Goal: Register for event/course

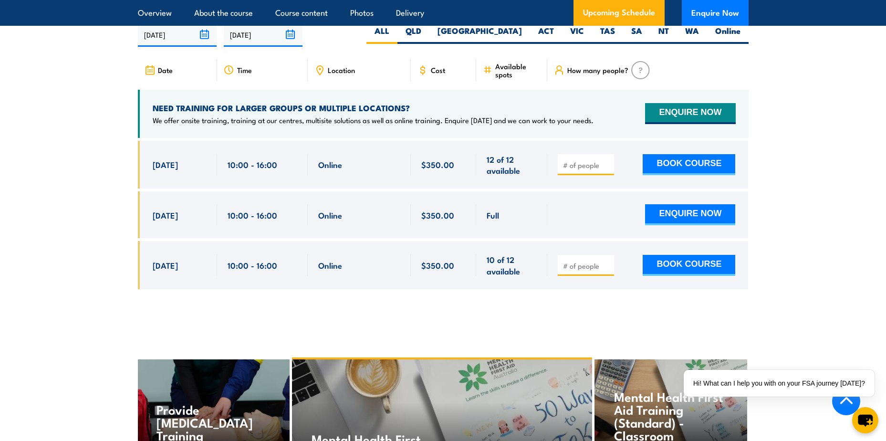
scroll to position [2004, 0]
click at [672, 104] on button "ENQUIRE NOW" at bounding box center [690, 114] width 90 height 21
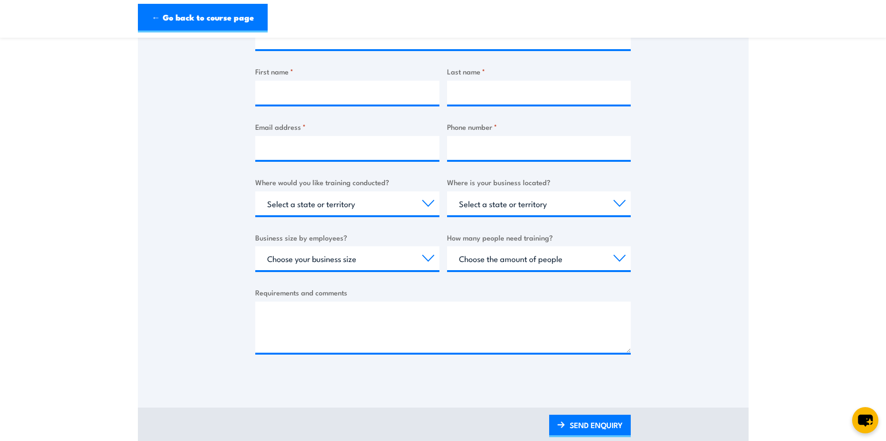
scroll to position [191, 0]
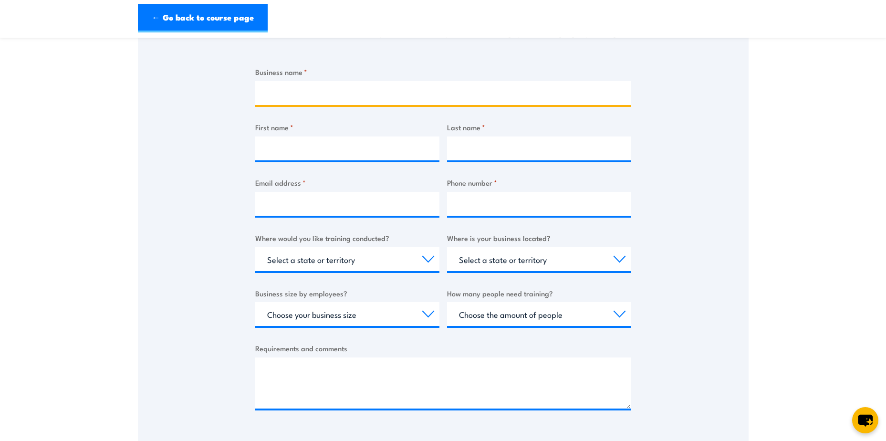
click at [377, 96] on input "Business name *" at bounding box center [443, 93] width 376 height 24
type input "Vicinity Centres"
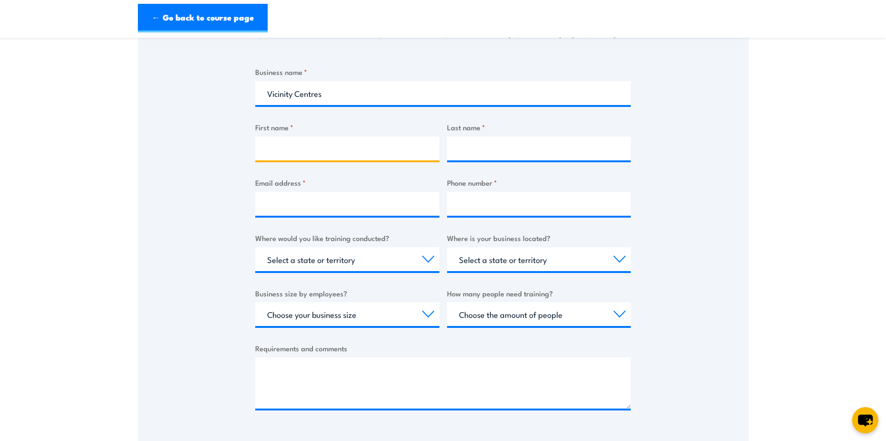
type input "Jorae"
type input "Takai"
type input "jorae.takai@vicinity.com.au"
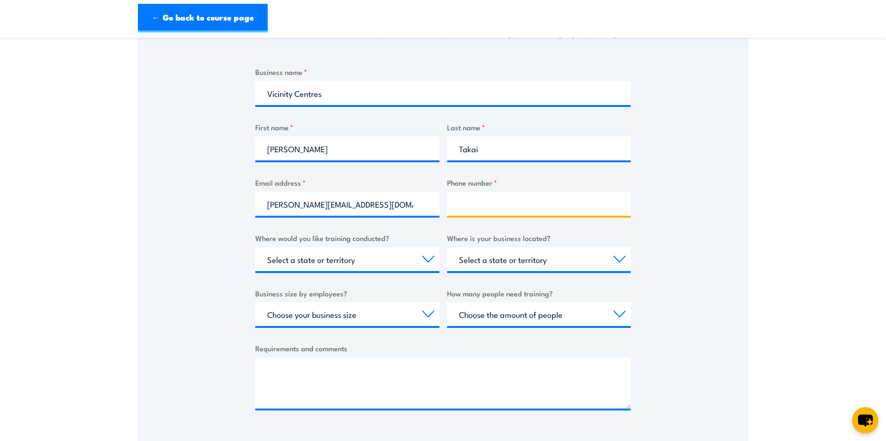
type input "0478981941"
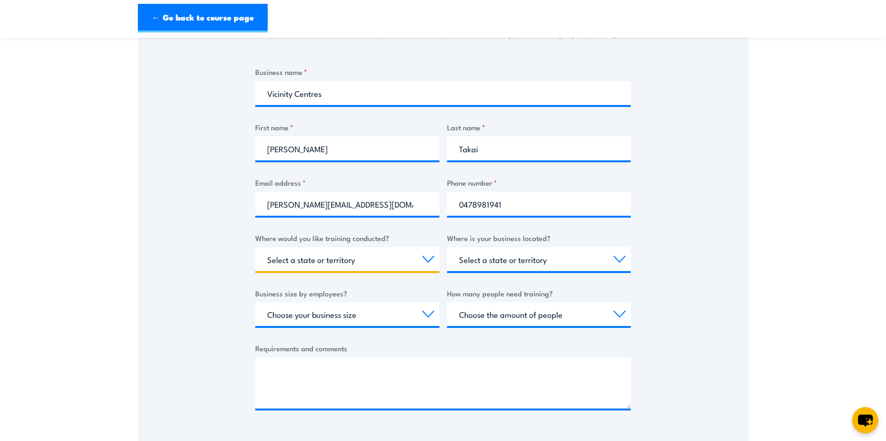
select select "VIC"
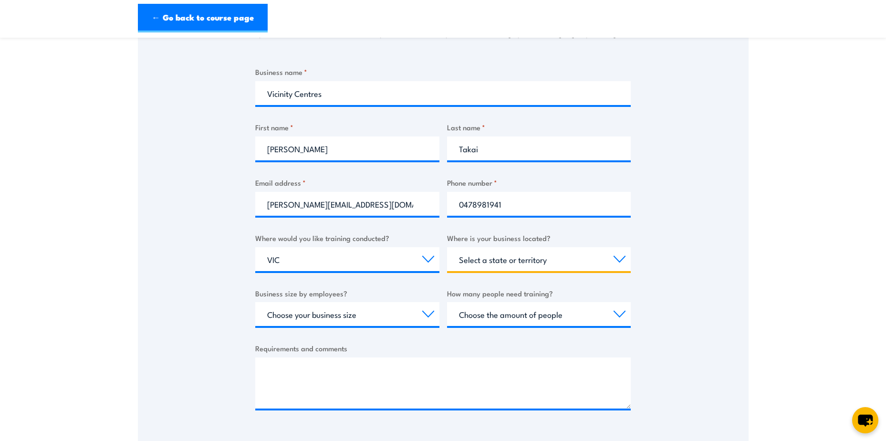
select select "VIC"
click at [470, 260] on select "Select a state or territory QLD NSW VIC SA ACT WA TAS NT" at bounding box center [539, 259] width 184 height 24
click at [595, 229] on div "Business name * Vicinity Centres First name * Jorae Last name * Takai Email add…" at bounding box center [443, 245] width 376 height 359
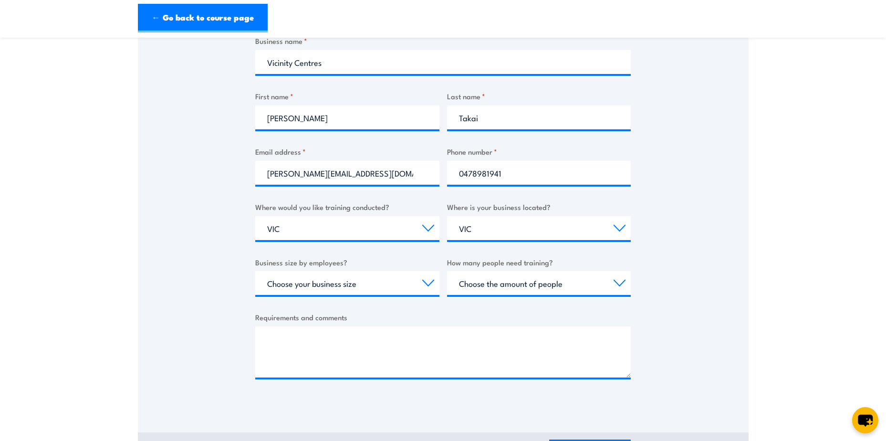
scroll to position [239, 0]
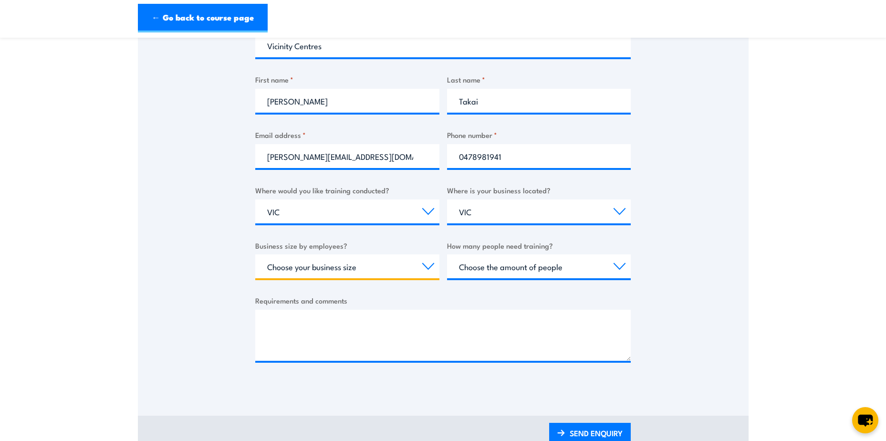
click at [413, 267] on select "Choose your business size 1 to 19 20 to 199 200+" at bounding box center [347, 266] width 184 height 24
click at [255, 254] on select "Choose your business size 1 to 19 20 to 199 200+" at bounding box center [347, 266] width 184 height 24
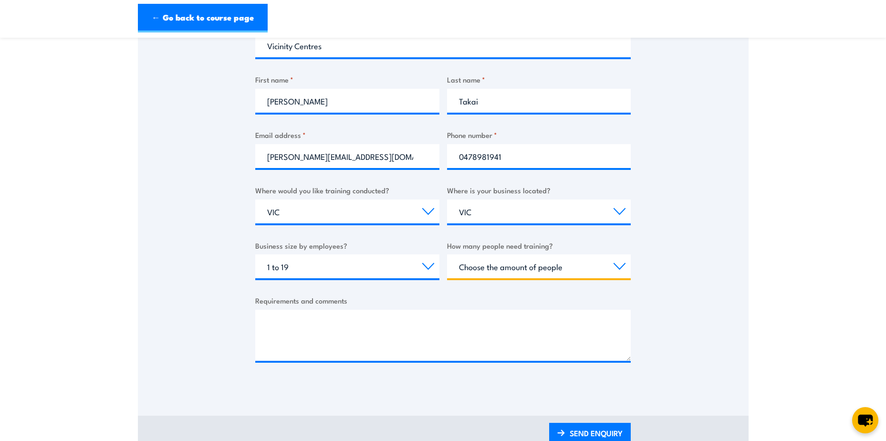
click at [494, 261] on select "Choose the amount of people 1 to 4 5 to 19 20+" at bounding box center [539, 266] width 184 height 24
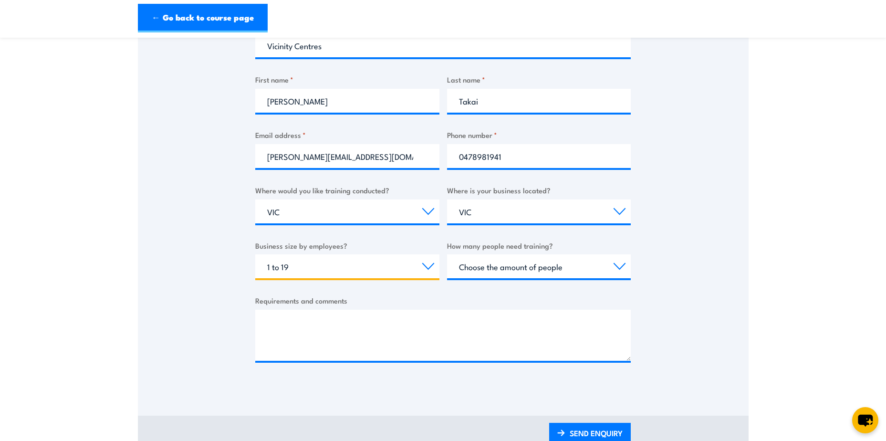
click at [385, 262] on select "Choose your business size 1 to 19 20 to 199 200+" at bounding box center [347, 266] width 184 height 24
select select "20 to 199"
click at [255, 254] on select "Choose your business size 1 to 19 20 to 199 200+" at bounding box center [347, 266] width 184 height 24
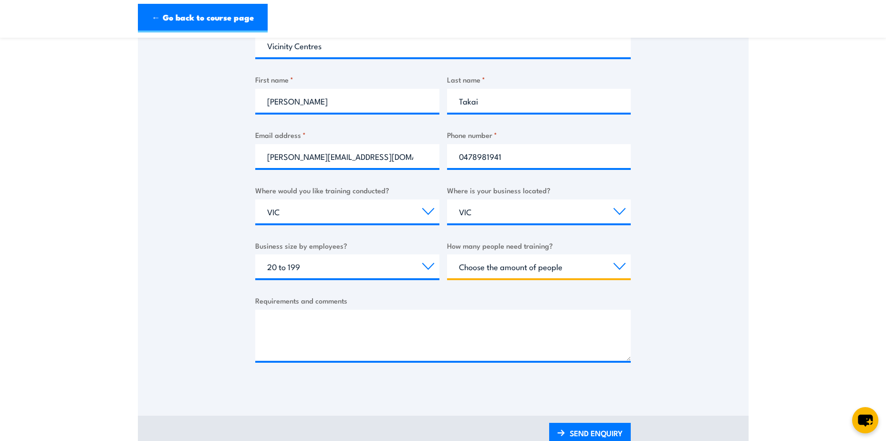
click at [541, 270] on select "Choose the amount of people 1 to 4 5 to 19 20+" at bounding box center [539, 266] width 184 height 24
select select "5 to 19"
click at [447, 254] on select "Choose the amount of people 1 to 4 5 to 19 20+" at bounding box center [539, 266] width 184 height 24
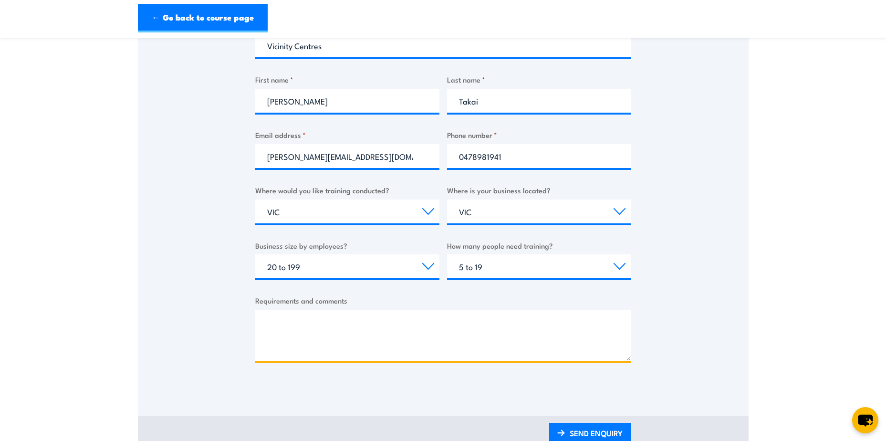
click at [506, 334] on textarea "Requirements and comments" at bounding box center [443, 335] width 376 height 51
click at [431, 328] on textarea "Requirements and comments" at bounding box center [443, 335] width 376 height 51
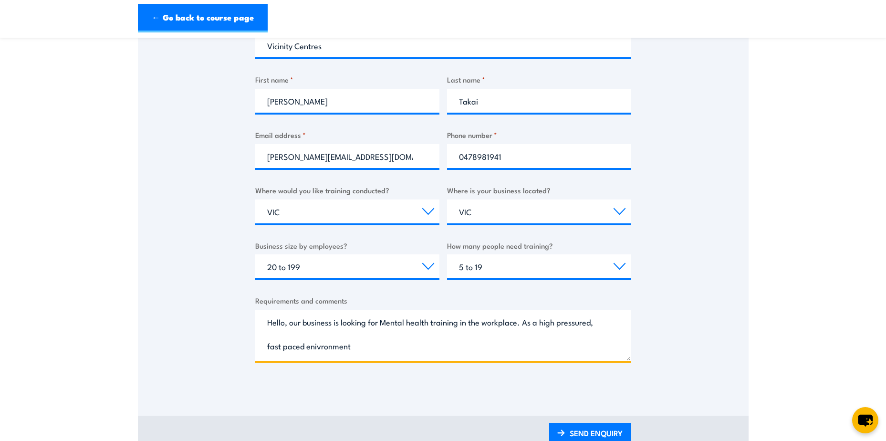
click at [308, 347] on textarea "Hello, our business is looking for Mental health training in the workplace. As …" at bounding box center [443, 335] width 376 height 51
click at [460, 345] on textarea "Hello, our business is looking for Mental health training in the workplace. As …" at bounding box center [443, 335] width 376 height 51
click at [537, 351] on textarea "Hello, our business is looking for Mental health training in the workplace. As …" at bounding box center [443, 335] width 376 height 51
paste textarea "for our leaders in regulating their emotions, navigating stress in a health way…"
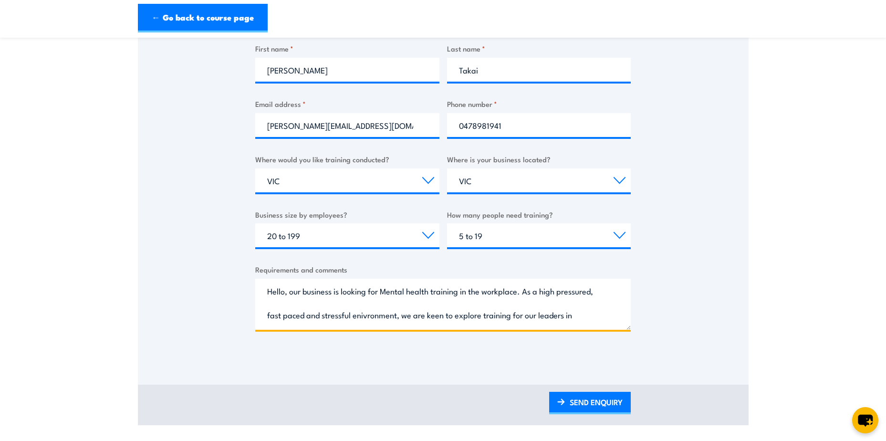
scroll to position [286, 0]
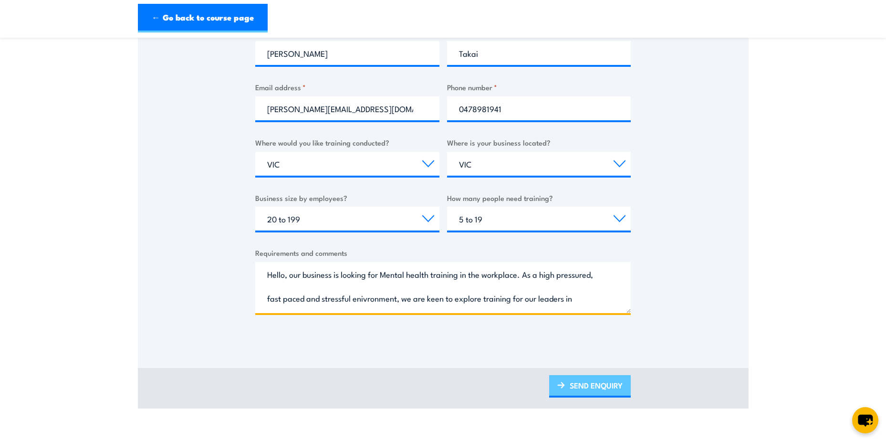
type textarea "Hello, our business is looking for Mental health training in the workplace. As …"
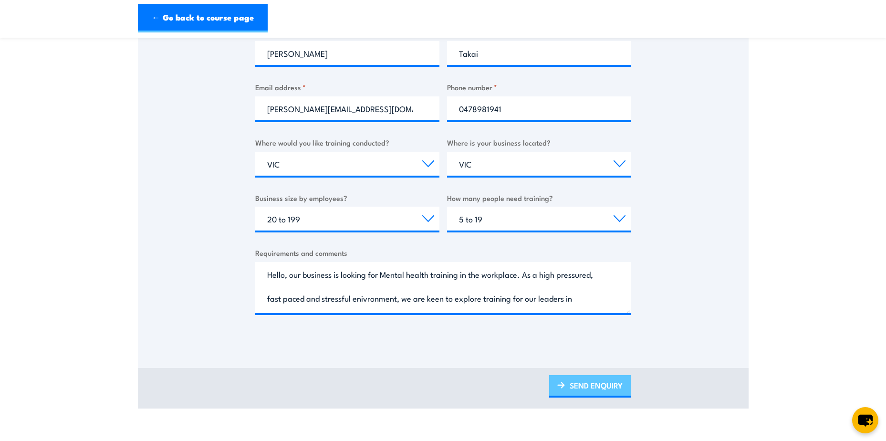
click at [586, 382] on link "SEND ENQUIRY" at bounding box center [590, 386] width 82 height 22
click at [589, 388] on link "SEND ENQUIRY" at bounding box center [590, 386] width 82 height 22
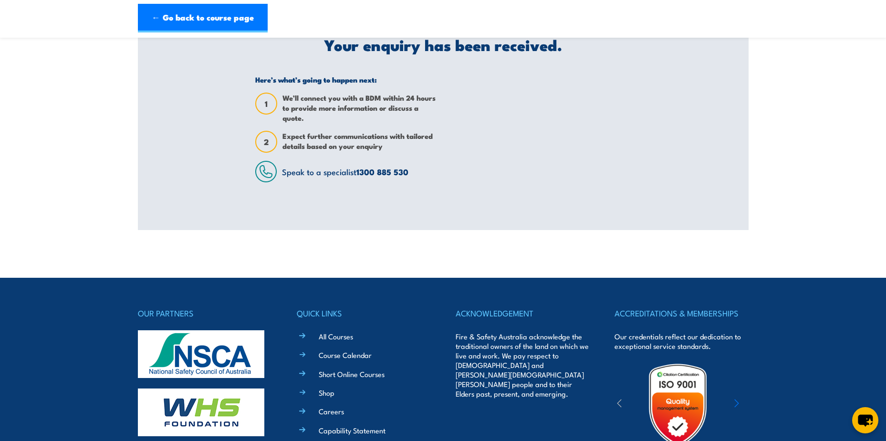
scroll to position [239, 0]
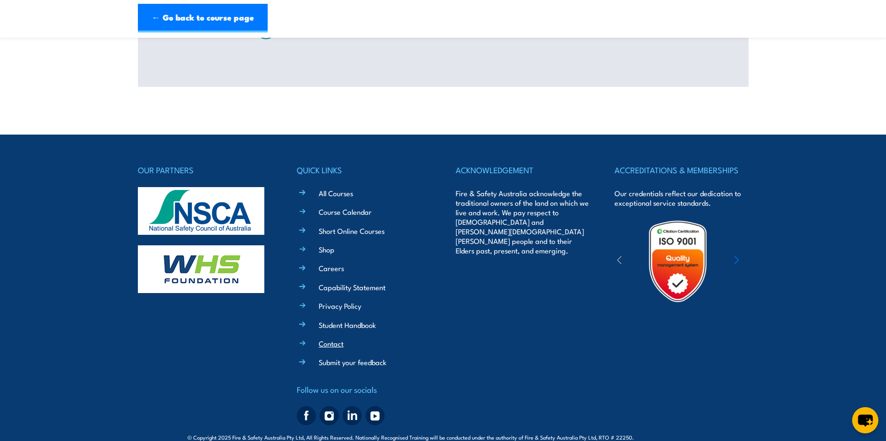
click at [332, 342] on link "Contact" at bounding box center [331, 343] width 25 height 10
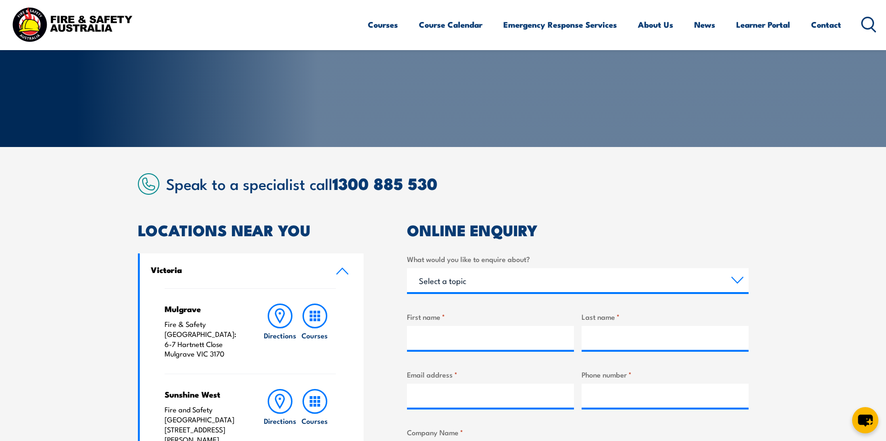
scroll to position [39, 0]
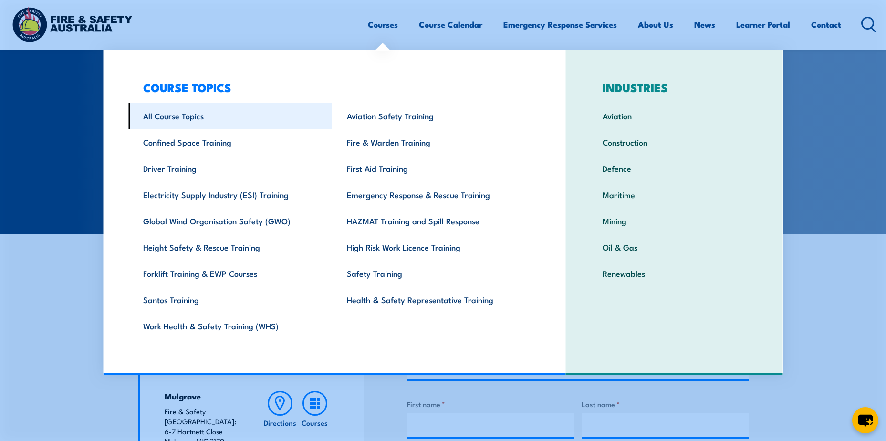
click at [146, 114] on link "All Course Topics" at bounding box center [230, 116] width 204 height 26
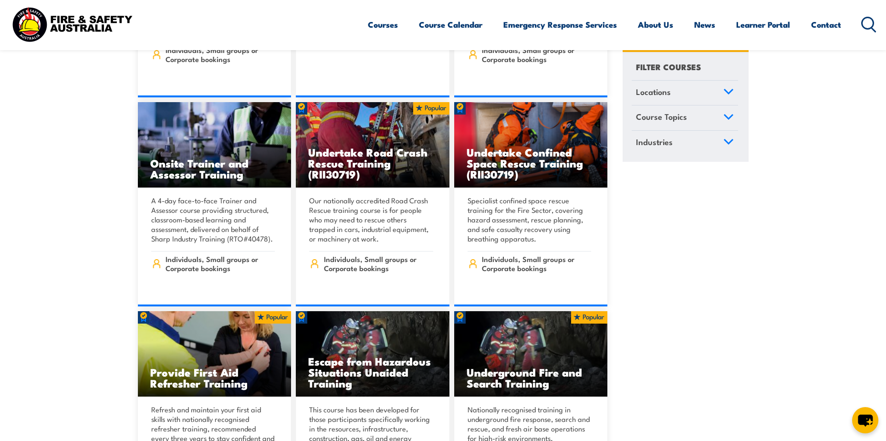
scroll to position [525, 0]
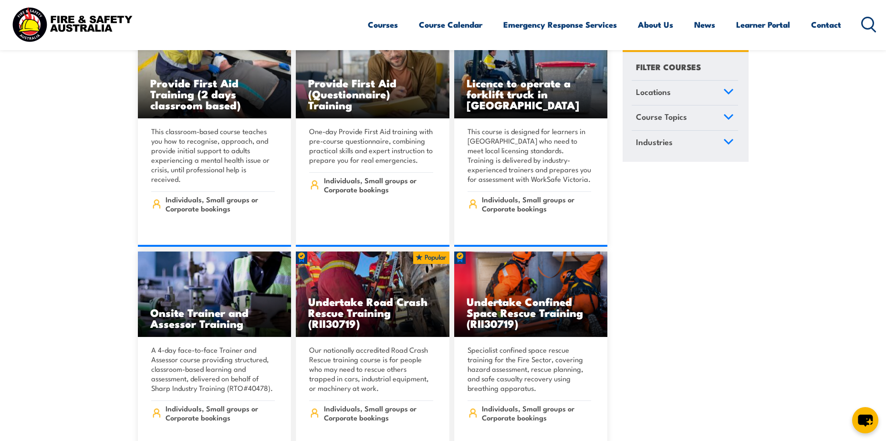
click at [733, 119] on icon at bounding box center [728, 117] width 10 height 7
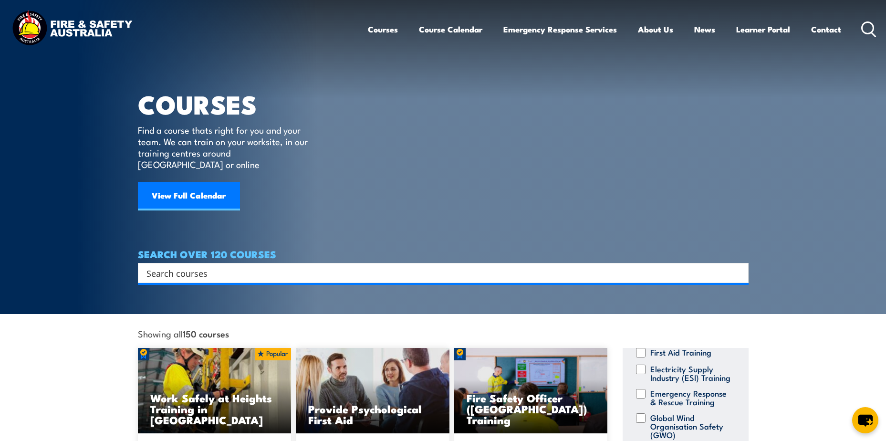
scroll to position [0, 0]
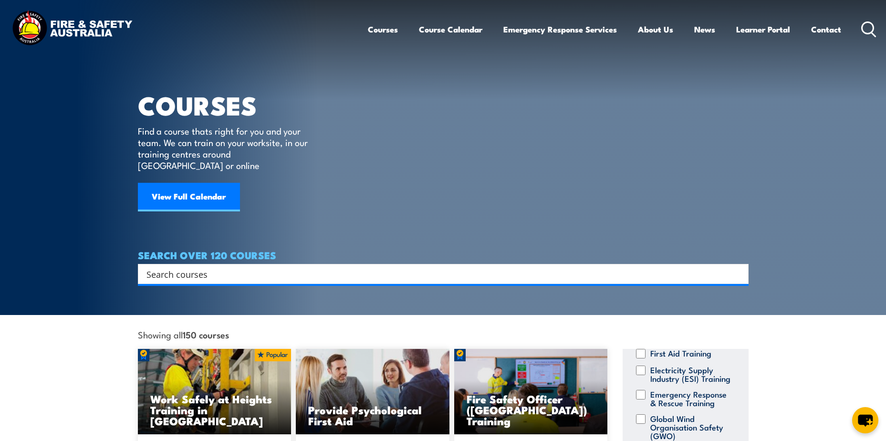
click at [363, 267] on input "Search input" at bounding box center [436, 274] width 581 height 14
type input "mental health"
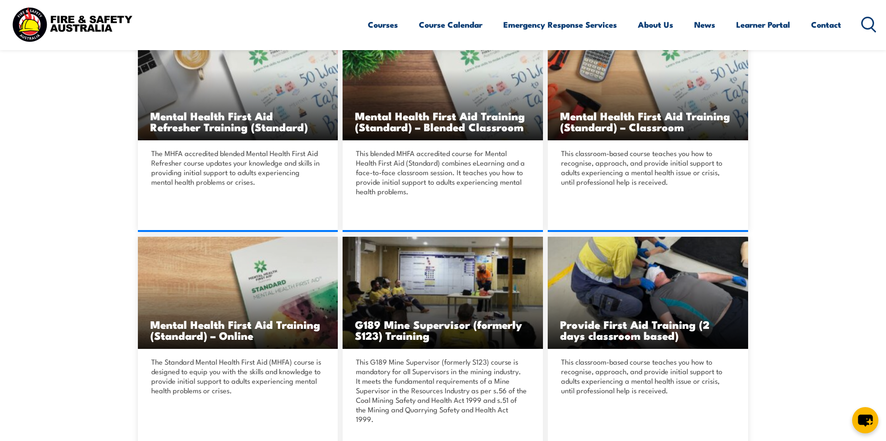
scroll to position [239, 0]
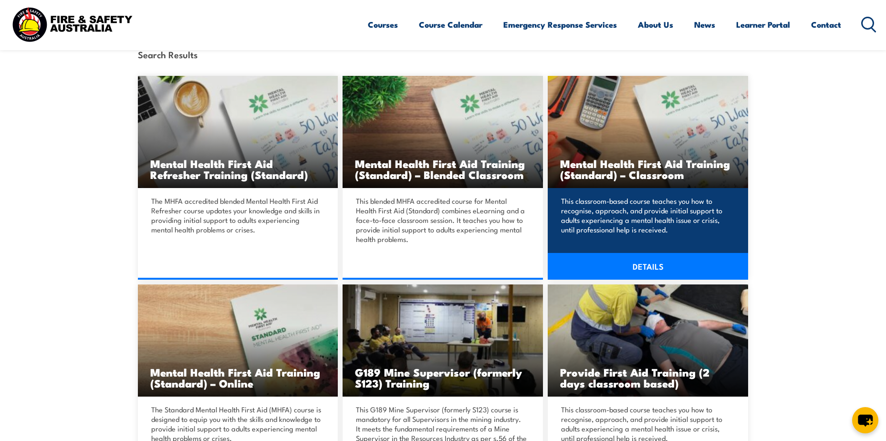
click at [663, 270] on link "DETAILS" at bounding box center [648, 266] width 200 height 27
